Goal: Task Accomplishment & Management: Manage account settings

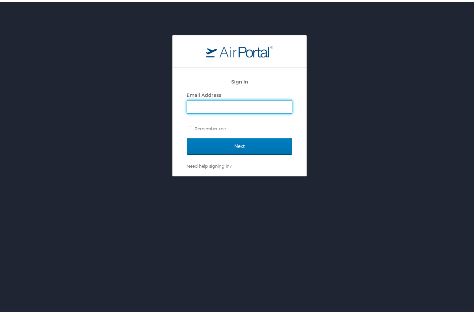
type input "[PERSON_NAME][EMAIL_ADDRESS][PERSON_NAME][DOMAIN_NAME]"
click at [208, 126] on label "Remember me" at bounding box center [239, 127] width 105 height 10
click at [191, 126] on input "Remember me" at bounding box center [189, 126] width 4 height 4
checkbox input "true"
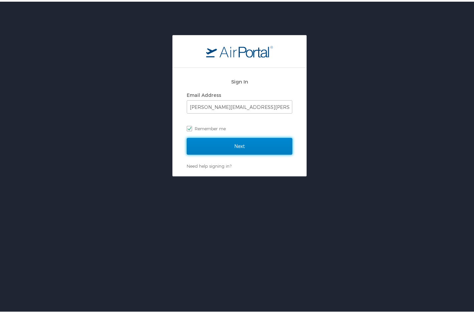
click at [212, 141] on input "Next" at bounding box center [239, 144] width 105 height 17
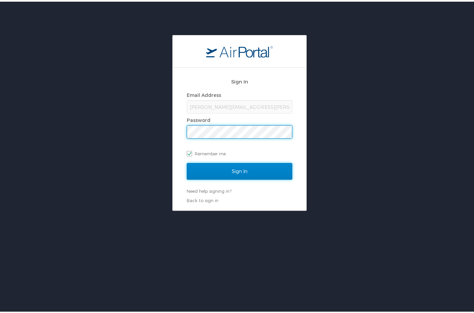
click at [226, 164] on input "Sign In" at bounding box center [239, 169] width 105 height 17
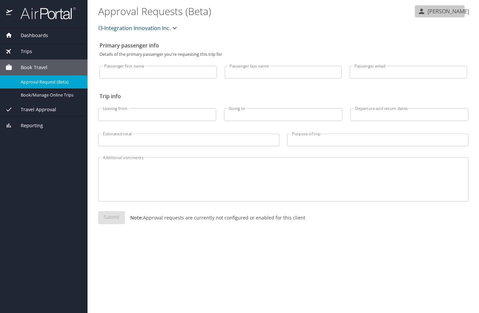
click at [441, 12] on p "Jeffrey Martin" at bounding box center [446, 11] width 43 height 8
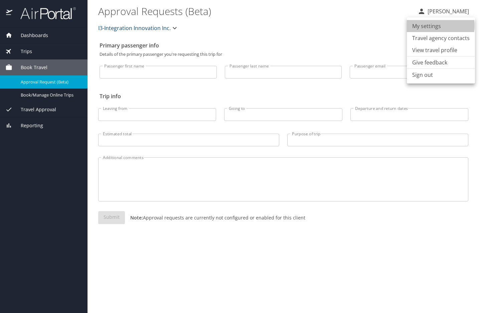
click at [431, 26] on li "My settings" at bounding box center [441, 26] width 68 height 12
